Goal: Task Accomplishment & Management: Manage account settings

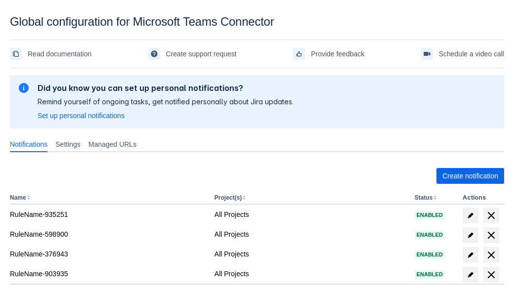
click at [470, 176] on span "Create notification" at bounding box center [470, 176] width 56 height 16
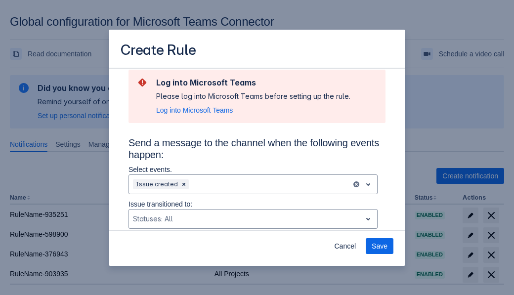
type input "RuleName-922395New Rule (5)"
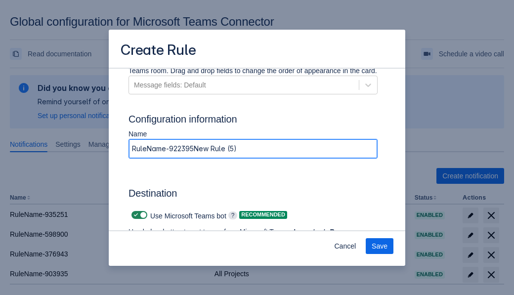
click at [183, 252] on span "Authenticate in Microsoft Teams" at bounding box center [183, 260] width 98 height 16
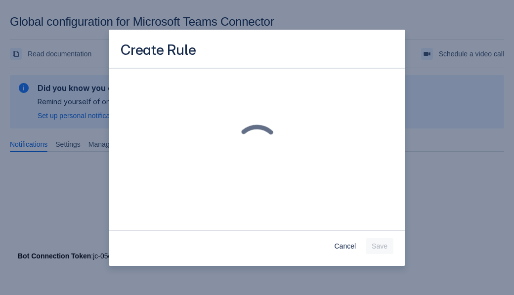
scroll to position [0, 0]
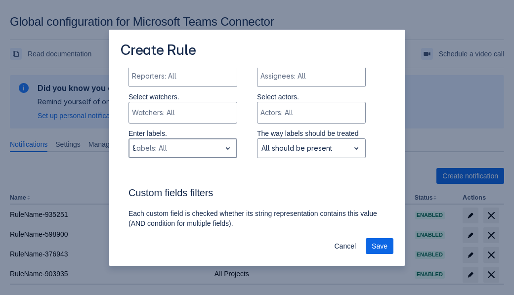
type input "922395_label"
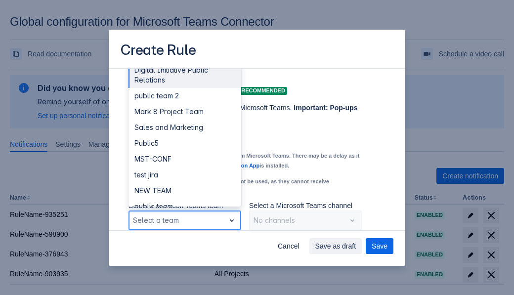
click at [184, 246] on div "Public4" at bounding box center [184, 254] width 113 height 16
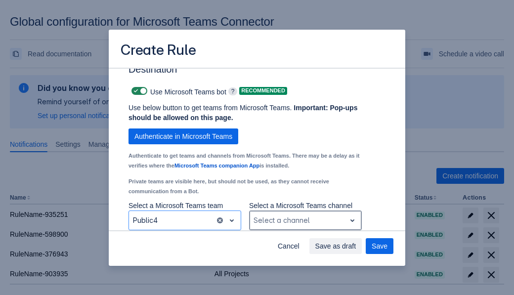
click at [305, 220] on div "Scrollable content" at bounding box center [297, 220] width 88 height 12
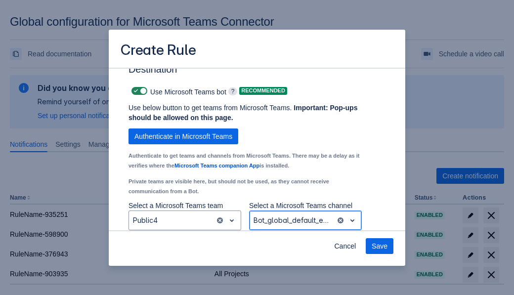
click at [379, 246] on span "Save" at bounding box center [380, 246] width 16 height 16
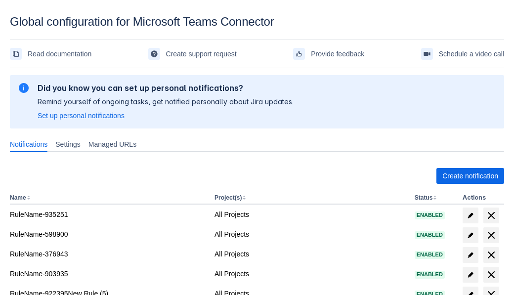
click at [491, 289] on span "delete" at bounding box center [491, 295] width 12 height 12
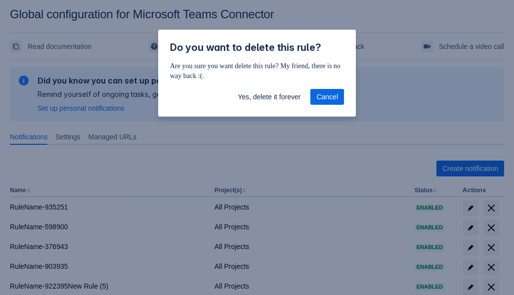
click at [269, 97] on span "Yes, delete it forever" at bounding box center [269, 97] width 63 height 16
